Goal: Use online tool/utility: Use online tool/utility

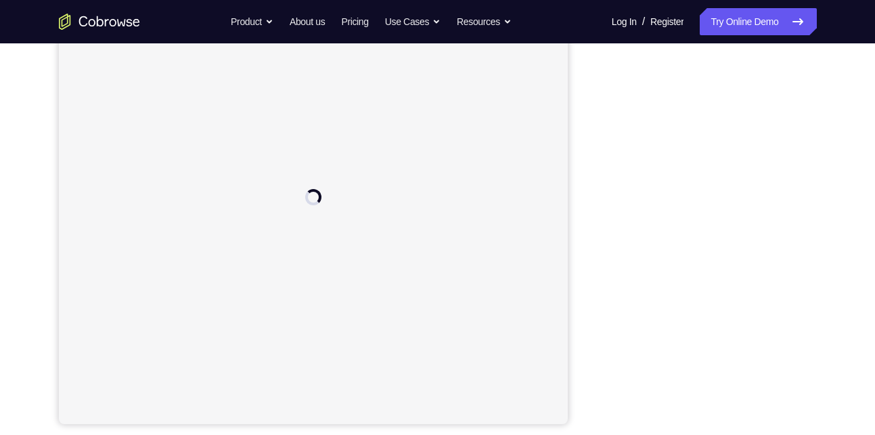
scroll to position [207, 0]
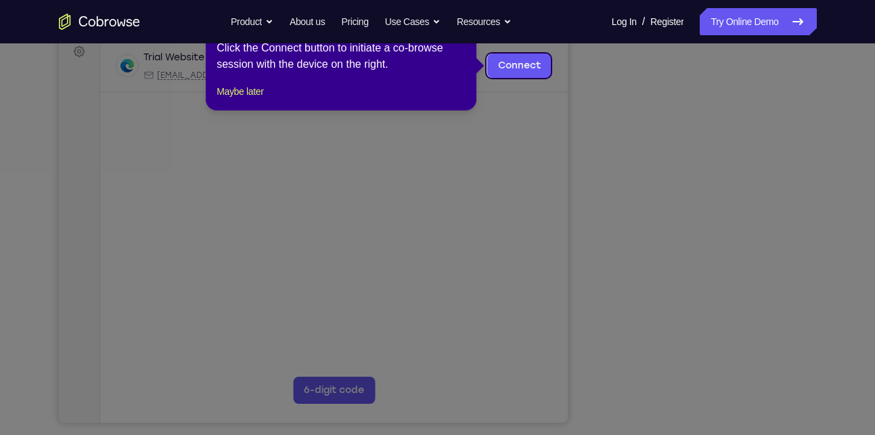
click at [710, 396] on icon at bounding box center [442, 217] width 885 height 435
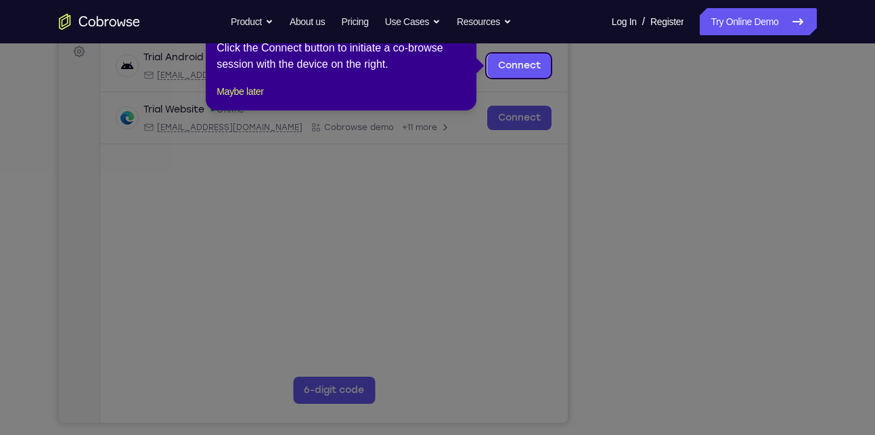
click at [707, 395] on icon at bounding box center [442, 217] width 885 height 435
click at [518, 72] on link "Connect" at bounding box center [519, 65] width 64 height 24
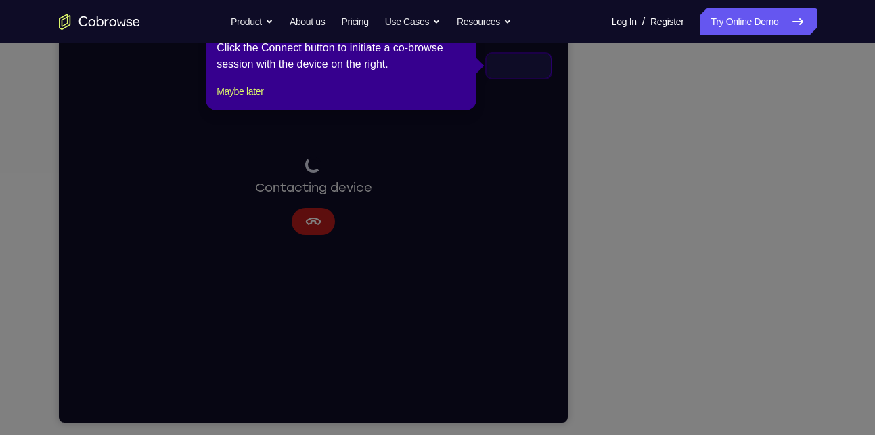
click at [702, 394] on icon at bounding box center [442, 217] width 885 height 435
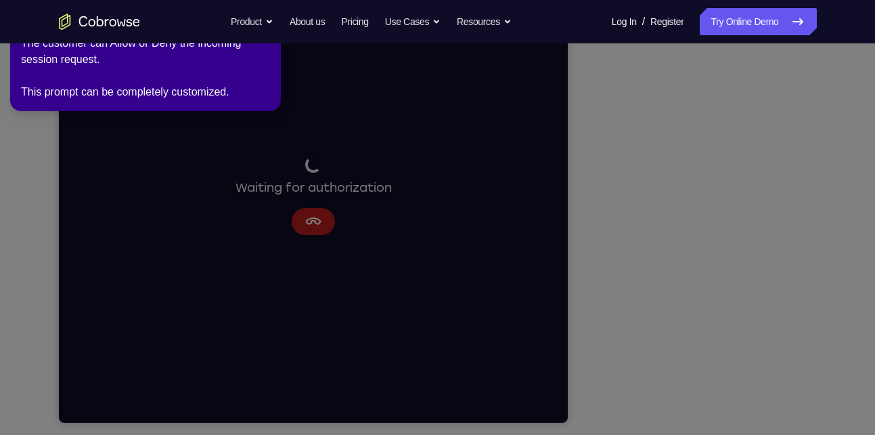
click at [716, 236] on icon at bounding box center [440, 215] width 891 height 440
click at [761, 234] on icon at bounding box center [440, 215] width 891 height 440
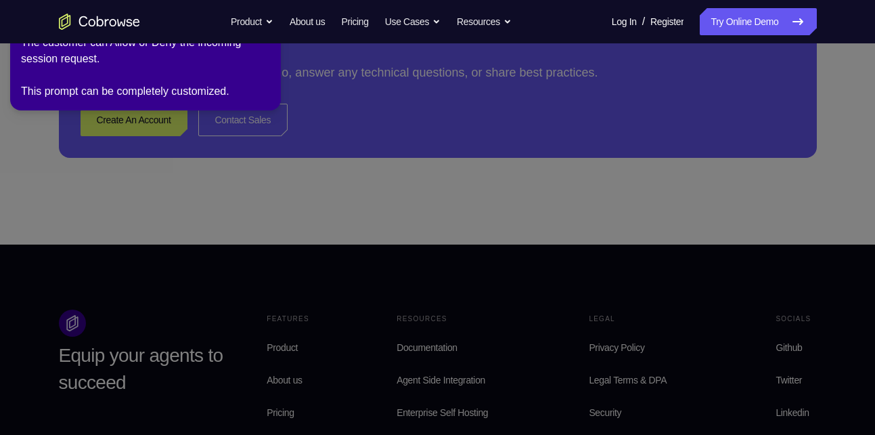
scroll to position [691, 0]
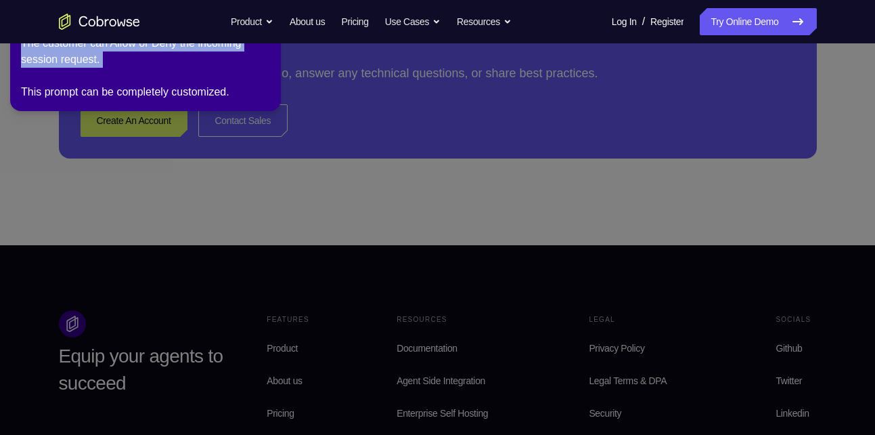
drag, startPoint x: 246, startPoint y: 83, endPoint x: 247, endPoint y: 51, distance: 32.5
click at [247, 51] on div "The customer can Allow or Deny the incoming session request. This prompt can be…" at bounding box center [145, 67] width 249 height 65
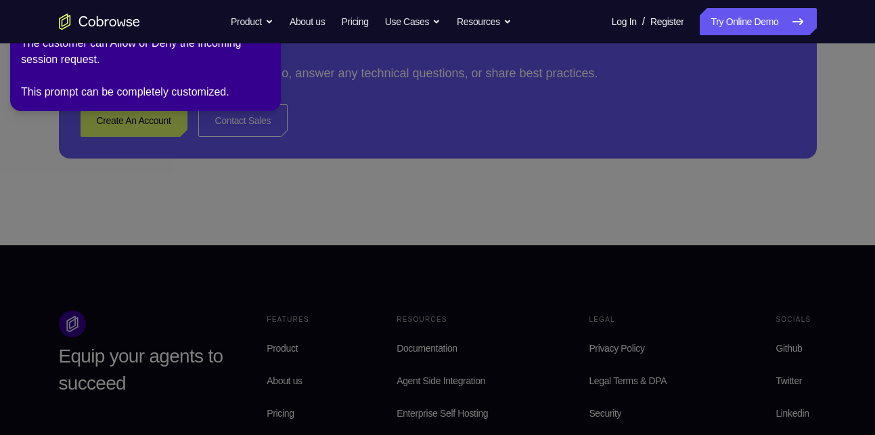
drag, startPoint x: 247, startPoint y: 51, endPoint x: 246, endPoint y: 38, distance: 12.9
click at [246, 38] on nav "Go back Powerful, Flexible and Trustworthy. Avoid all extra friction for both A…" at bounding box center [437, 21] width 875 height 43
click at [248, 34] on button "Product" at bounding box center [252, 21] width 43 height 27
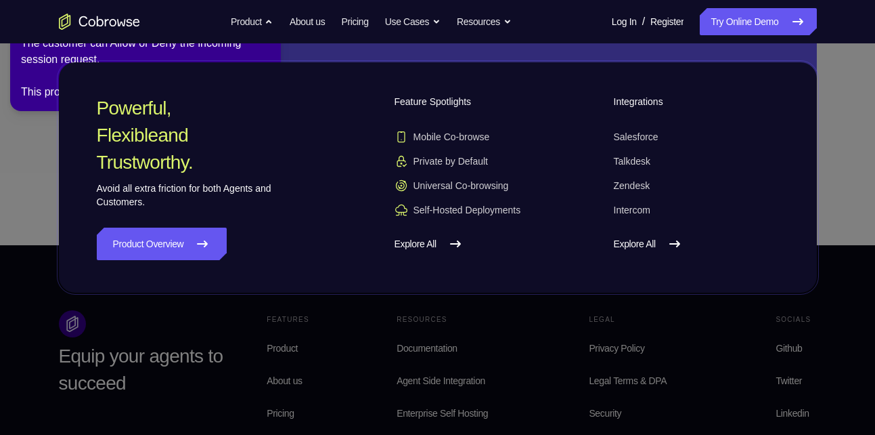
click at [313, 156] on div "Powerful, Flexible and Trustworthy. Avoid all extra friction for both Agents an…" at bounding box center [219, 177] width 244 height 165
click at [649, 243] on link "Explore All" at bounding box center [696, 243] width 165 height 32
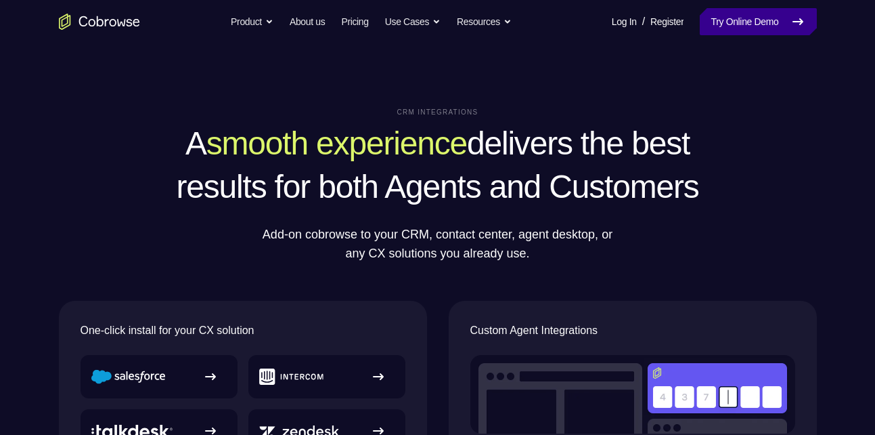
click at [759, 14] on link "Try Online Demo" at bounding box center [758, 21] width 116 height 27
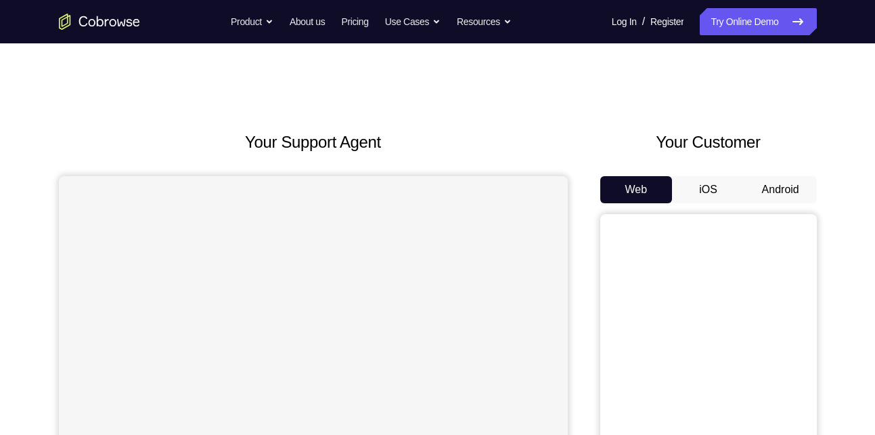
click at [778, 191] on button "Android" at bounding box center [781, 189] width 72 height 27
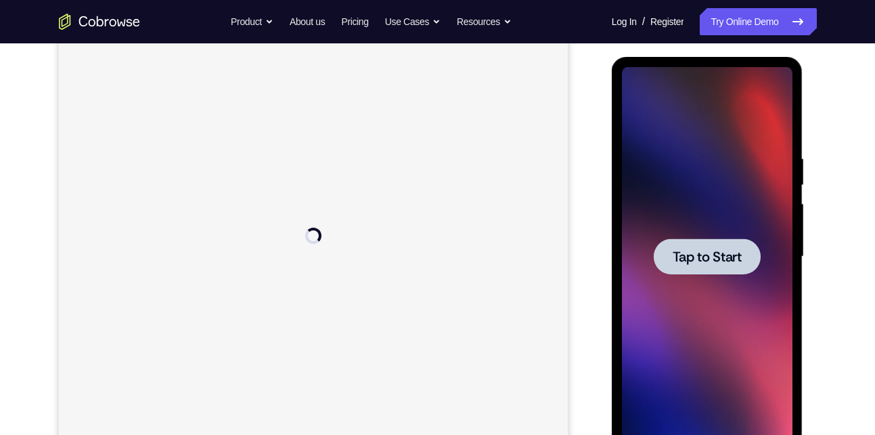
click at [697, 251] on span "Tap to Start" at bounding box center [707, 257] width 69 height 14
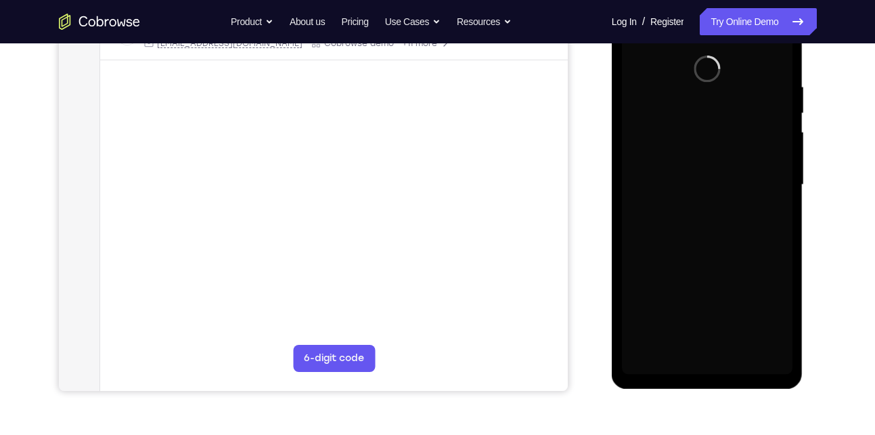
scroll to position [244, 0]
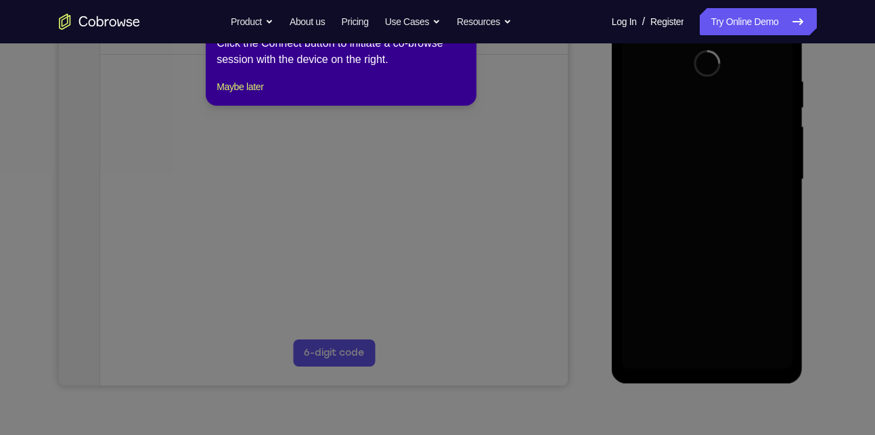
click at [520, 246] on icon at bounding box center [442, 217] width 885 height 435
click at [241, 95] on button "Maybe later" at bounding box center [240, 87] width 47 height 16
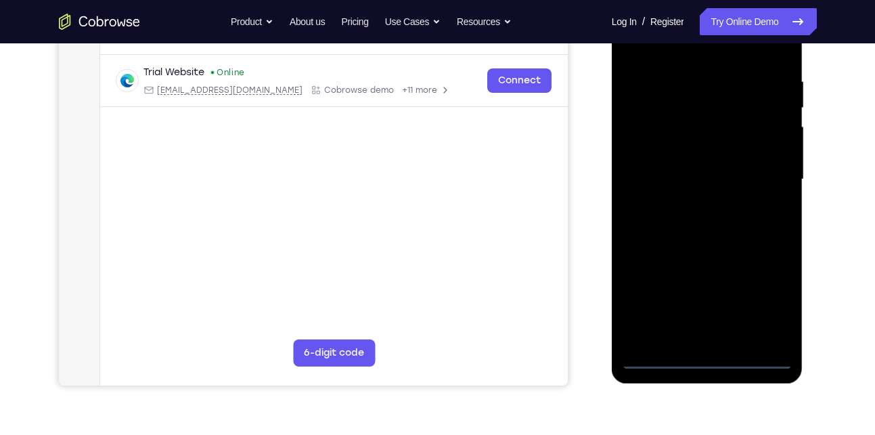
click at [699, 358] on div at bounding box center [707, 179] width 171 height 379
click at [777, 291] on div at bounding box center [707, 179] width 171 height 379
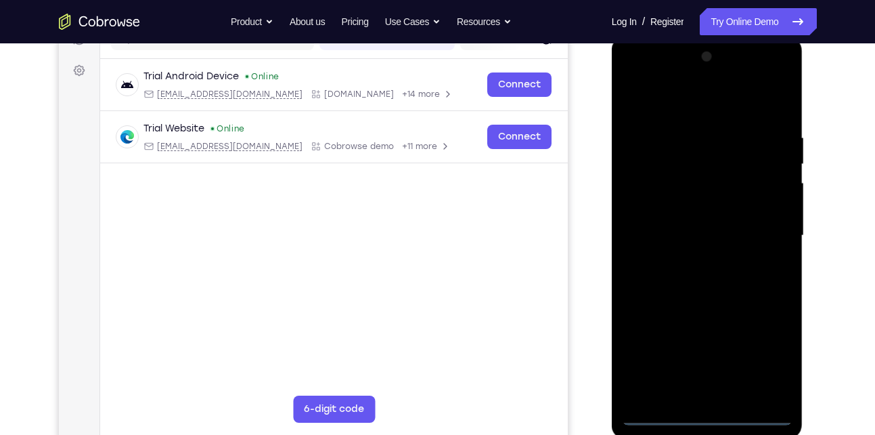
scroll to position [187, 0]
click at [631, 79] on div at bounding box center [707, 236] width 171 height 379
click at [773, 229] on div at bounding box center [707, 236] width 171 height 379
click at [694, 264] on div at bounding box center [707, 236] width 171 height 379
click at [692, 209] on div at bounding box center [707, 236] width 171 height 379
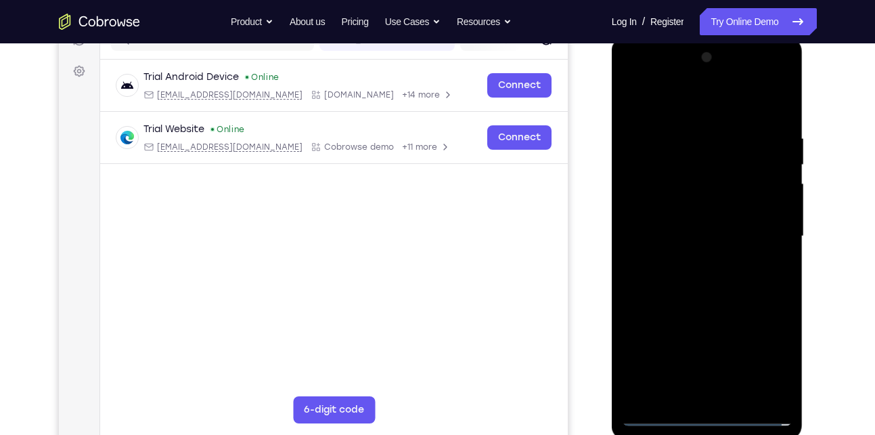
click at [677, 228] on div at bounding box center [707, 236] width 171 height 379
click at [700, 259] on div at bounding box center [707, 236] width 171 height 379
click at [716, 270] on div at bounding box center [707, 236] width 171 height 379
click at [730, 240] on div at bounding box center [707, 236] width 171 height 379
click at [689, 226] on div at bounding box center [707, 236] width 171 height 379
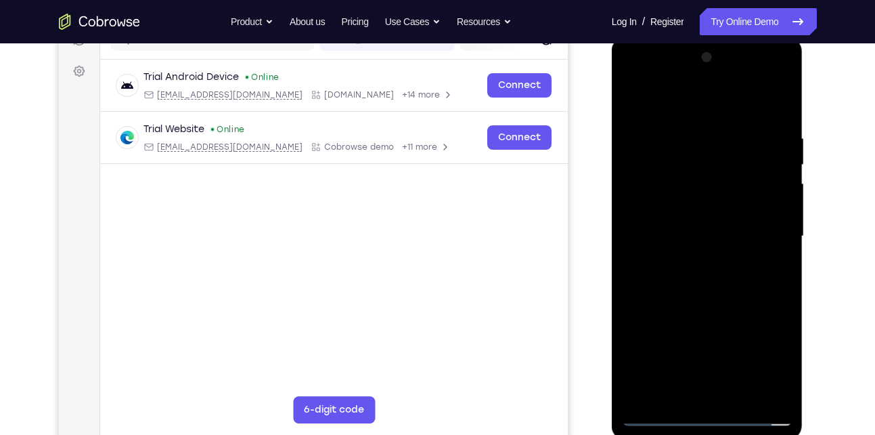
click at [689, 226] on div at bounding box center [707, 236] width 171 height 379
click at [685, 206] on div at bounding box center [707, 236] width 171 height 379
click at [699, 220] on div at bounding box center [707, 236] width 171 height 379
click at [718, 240] on div at bounding box center [707, 236] width 171 height 379
click at [705, 225] on div at bounding box center [707, 236] width 171 height 379
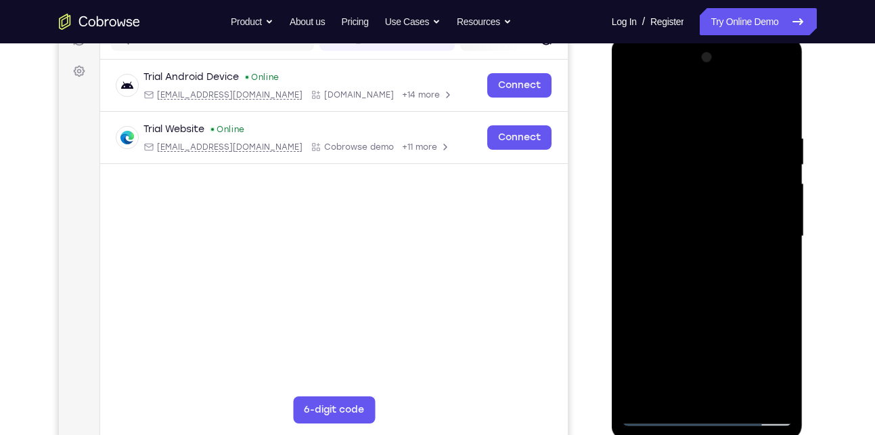
click at [705, 225] on div at bounding box center [707, 236] width 171 height 379
click at [733, 98] on div at bounding box center [707, 236] width 171 height 379
click at [709, 203] on div at bounding box center [707, 236] width 171 height 379
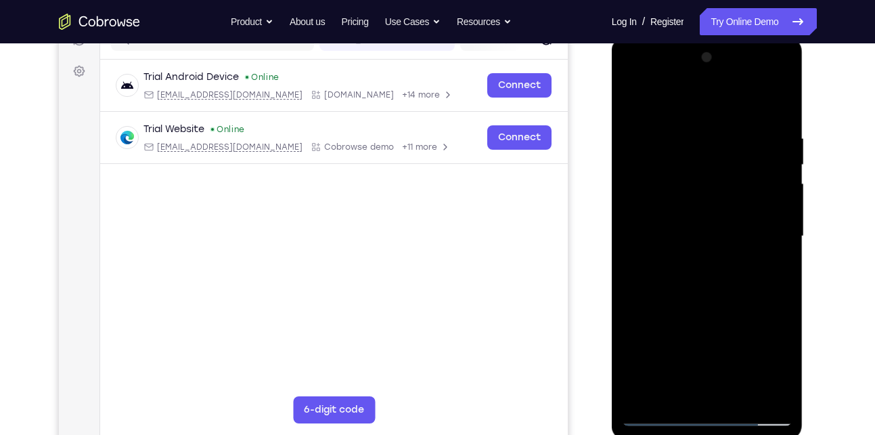
click at [688, 191] on div at bounding box center [707, 236] width 171 height 379
click at [682, 228] on div at bounding box center [707, 236] width 171 height 379
click at [657, 418] on div at bounding box center [707, 236] width 171 height 379
click at [701, 263] on div at bounding box center [707, 236] width 171 height 379
click at [702, 274] on div at bounding box center [707, 236] width 171 height 379
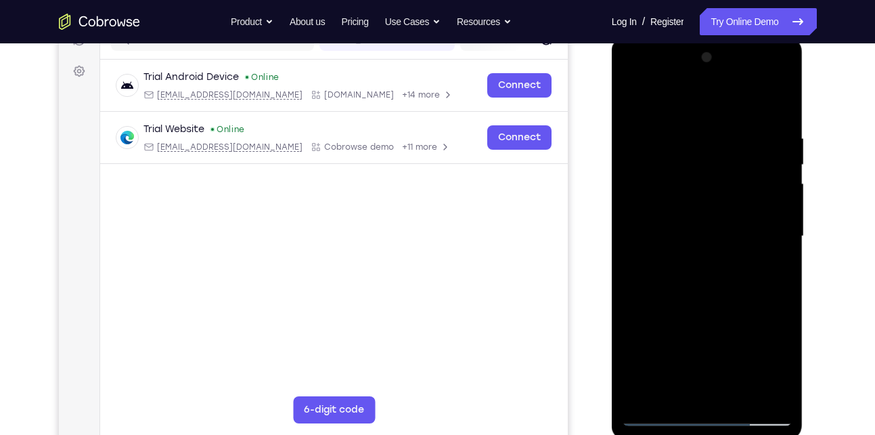
click at [701, 265] on div at bounding box center [707, 236] width 171 height 379
click at [696, 312] on div at bounding box center [707, 236] width 171 height 379
click at [698, 314] on div at bounding box center [707, 236] width 171 height 379
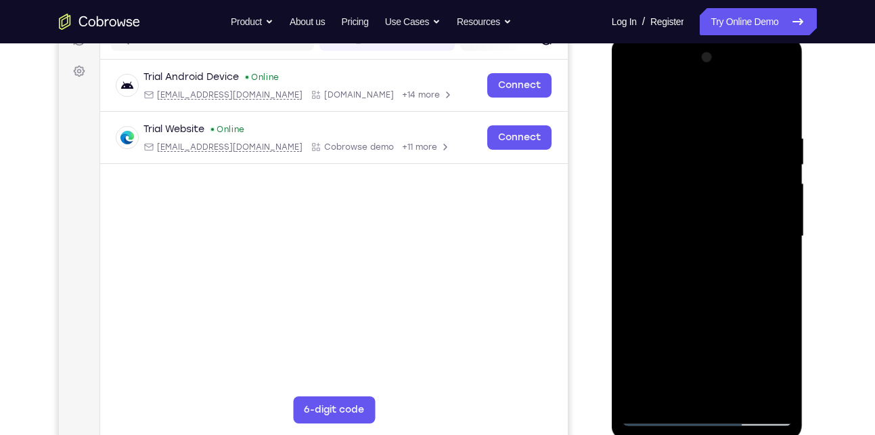
click at [632, 82] on div at bounding box center [707, 236] width 171 height 379
click at [765, 225] on div at bounding box center [707, 236] width 171 height 379
click at [696, 257] on div at bounding box center [707, 236] width 171 height 379
click at [728, 243] on div at bounding box center [707, 236] width 171 height 379
click at [690, 204] on div at bounding box center [707, 236] width 171 height 379
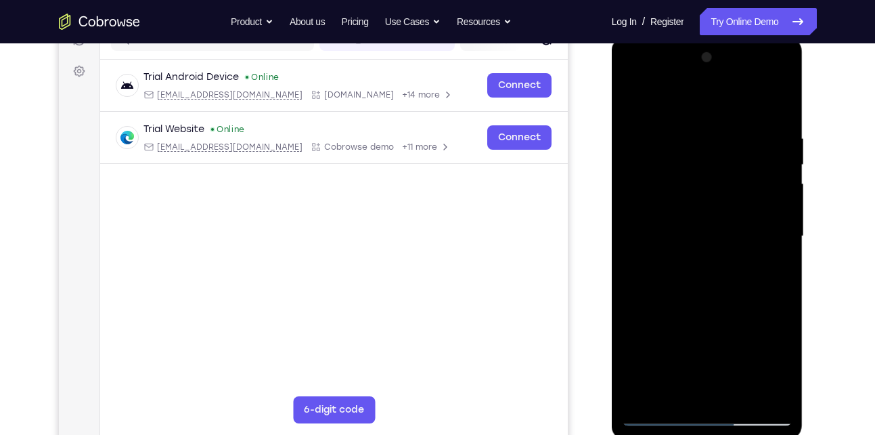
click at [706, 228] on div at bounding box center [707, 236] width 171 height 379
click at [632, 95] on div at bounding box center [707, 236] width 171 height 379
click at [625, 75] on div at bounding box center [707, 236] width 171 height 379
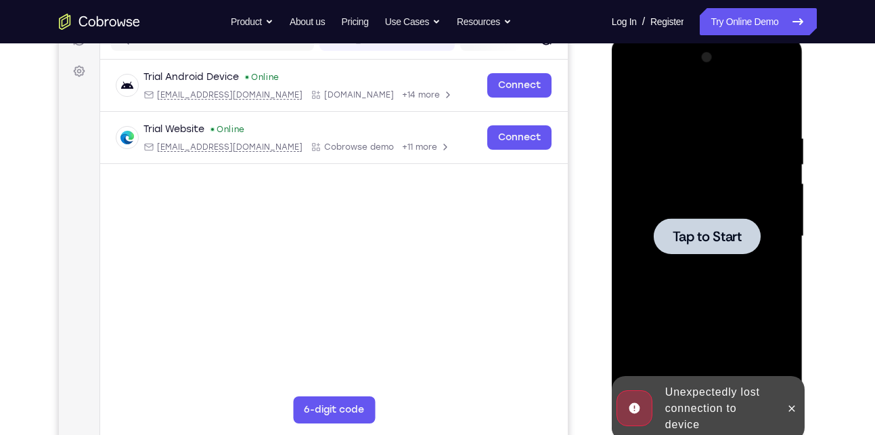
click at [682, 221] on div at bounding box center [707, 236] width 107 height 36
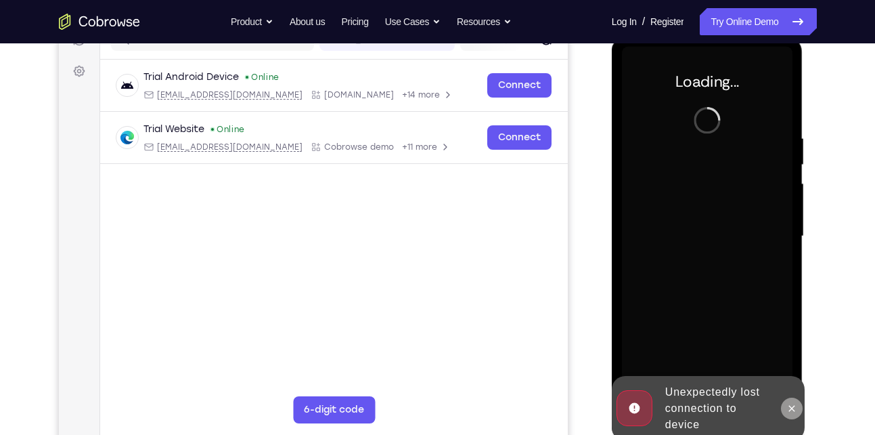
click at [788, 409] on icon at bounding box center [791, 408] width 11 height 11
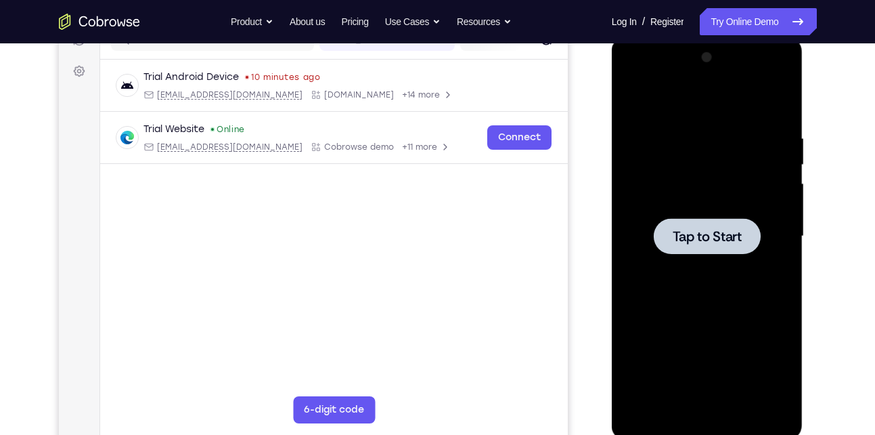
click at [688, 243] on span "Tap to Start" at bounding box center [707, 236] width 69 height 14
